Goal: Information Seeking & Learning: Find specific fact

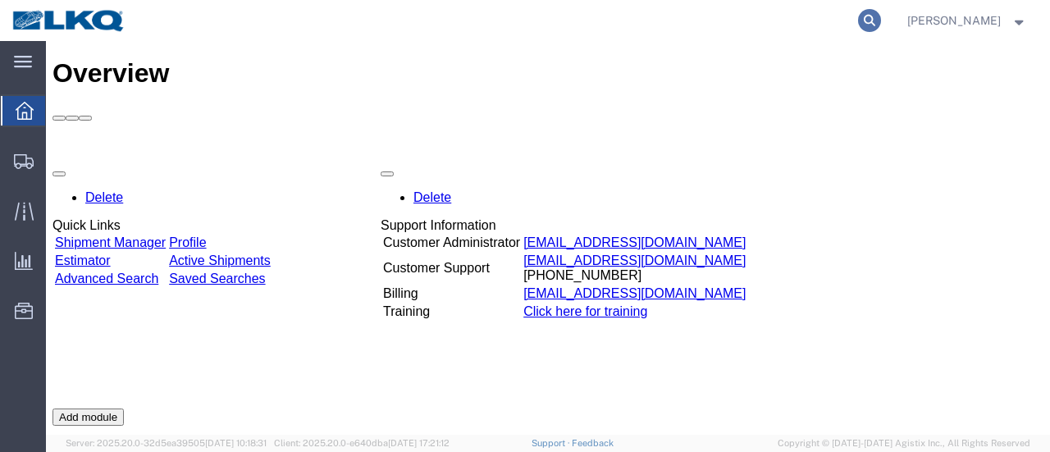
click at [881, 21] on icon at bounding box center [869, 20] width 23 height 23
type input "56742795"
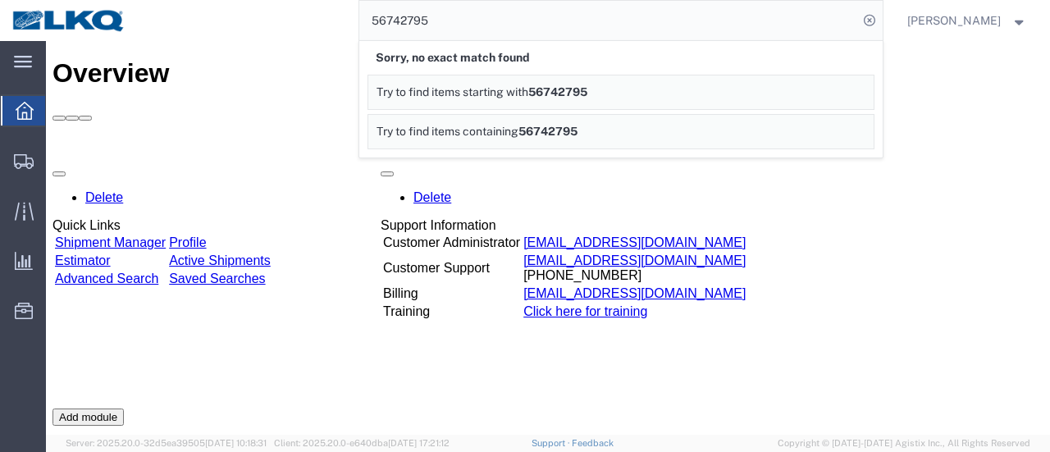
click at [828, 237] on div "Delete Quick Links Shipment Manager Profile Estimator Active Shipments Advanced…" at bounding box center [547, 408] width 991 height 492
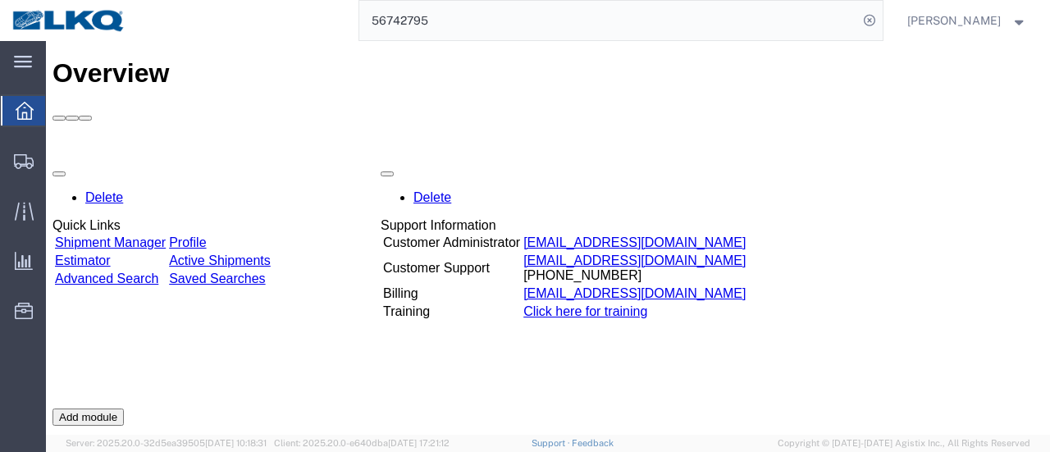
click at [833, 23] on input "56742795" at bounding box center [608, 20] width 499 height 39
click at [514, 20] on input "56742795" at bounding box center [608, 20] width 499 height 39
click at [586, 372] on div "Delete Quick Links Shipment Manager Profile Estimator Active Shipments Advanced…" at bounding box center [547, 408] width 991 height 492
click at [516, 24] on input "56742795" at bounding box center [608, 20] width 499 height 39
click at [881, 18] on icon at bounding box center [869, 20] width 23 height 23
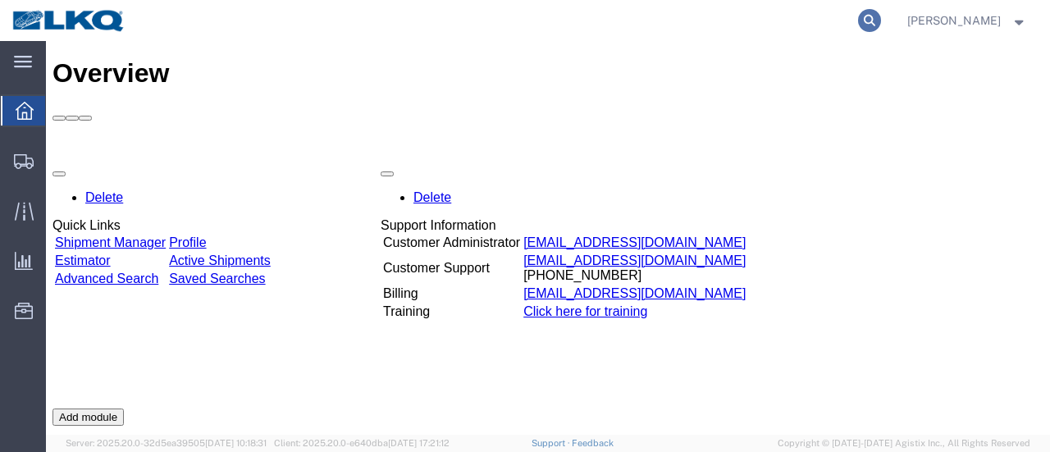
click at [881, 19] on icon at bounding box center [869, 20] width 23 height 23
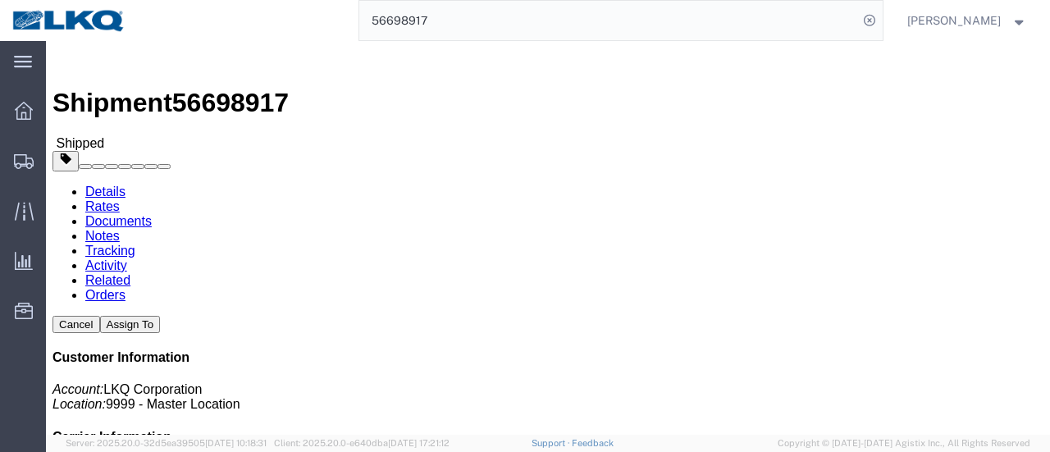
drag, startPoint x: 482, startPoint y: 21, endPoint x: 472, endPoint y: 21, distance: 9.9
click at [481, 21] on input "56698917" at bounding box center [608, 20] width 499 height 39
type input "5"
type input "56712795"
click link "Documents"
